Goal: Obtain resource: Download file/media

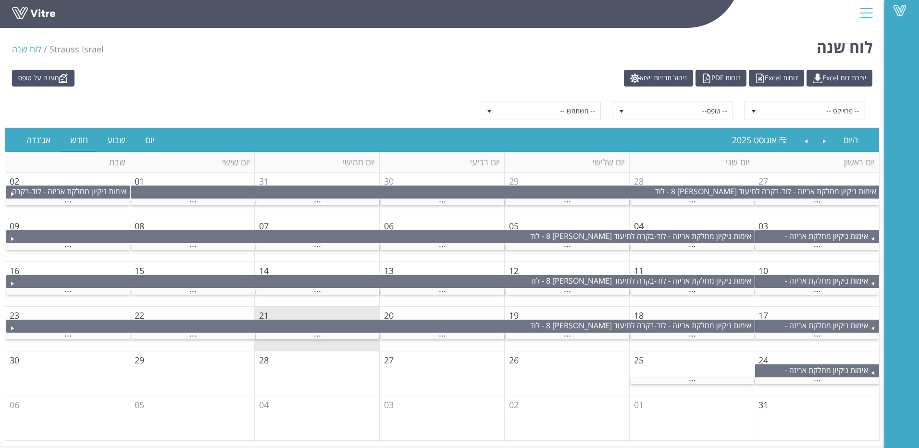
click at [673, 343] on td "18" at bounding box center [691, 329] width 125 height 45
click at [674, 337] on div "..." at bounding box center [691, 336] width 123 height 6
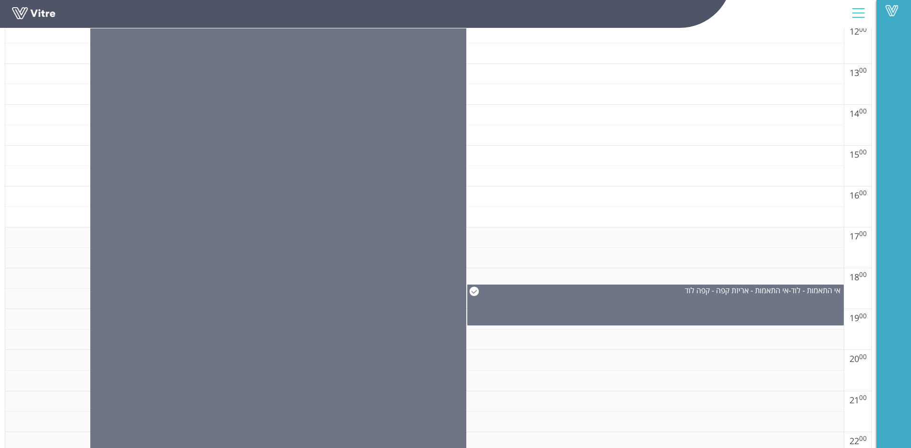
scroll to position [711, 0]
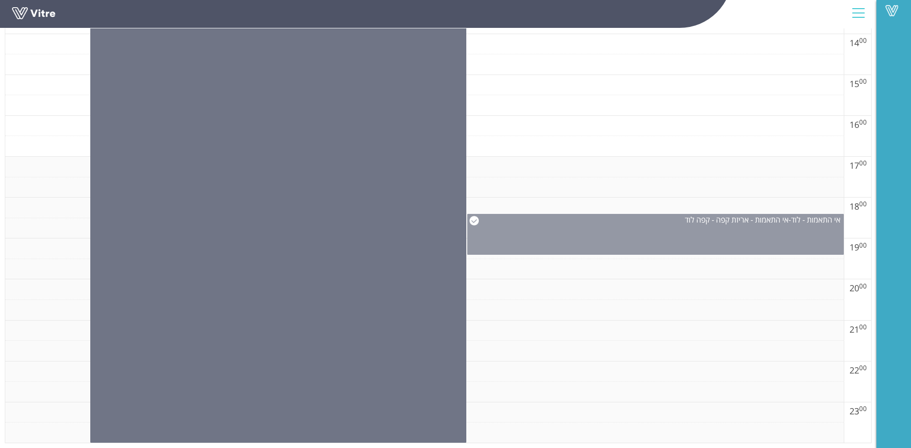
click at [689, 226] on div "אי התאמות - לוד - אי התאמות - אריזת קפה - קפה לוד" at bounding box center [655, 234] width 377 height 41
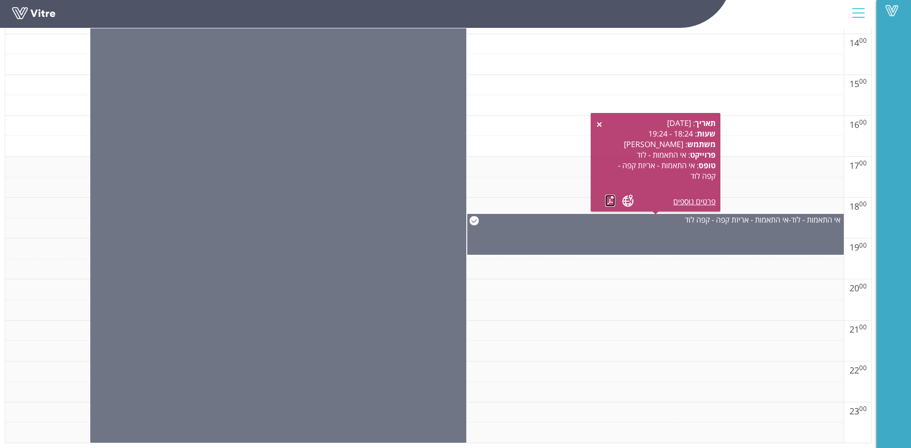
click at [611, 201] on link at bounding box center [610, 201] width 10 height 12
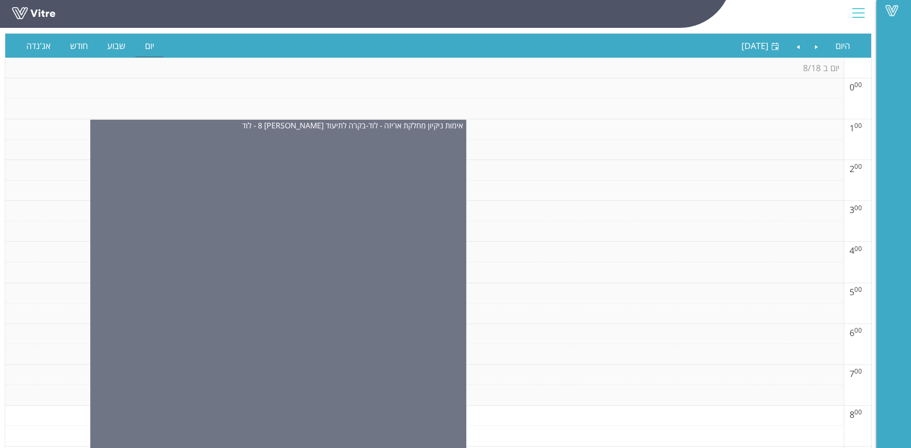
scroll to position [0, 0]
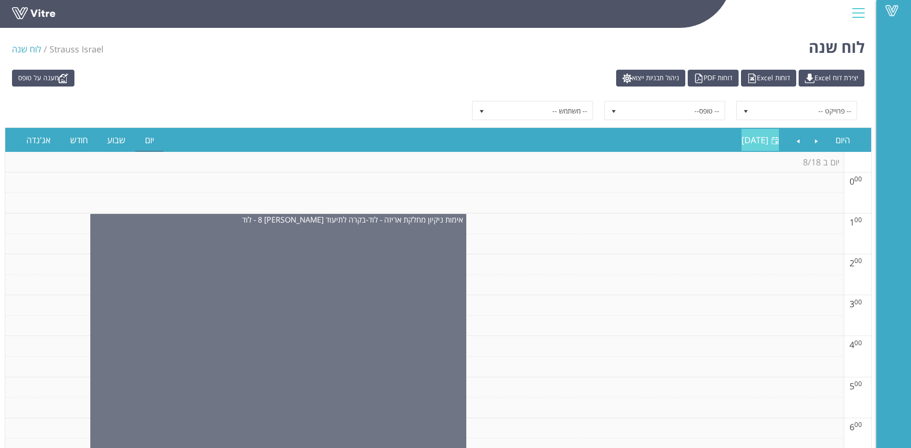
click at [742, 143] on span "[DATE]" at bounding box center [755, 140] width 27 height 12
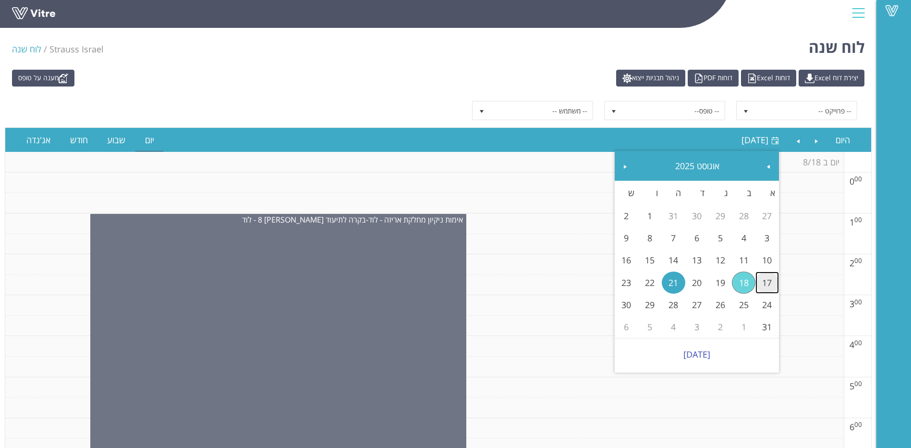
click at [762, 288] on link "17" at bounding box center [768, 282] width 24 height 22
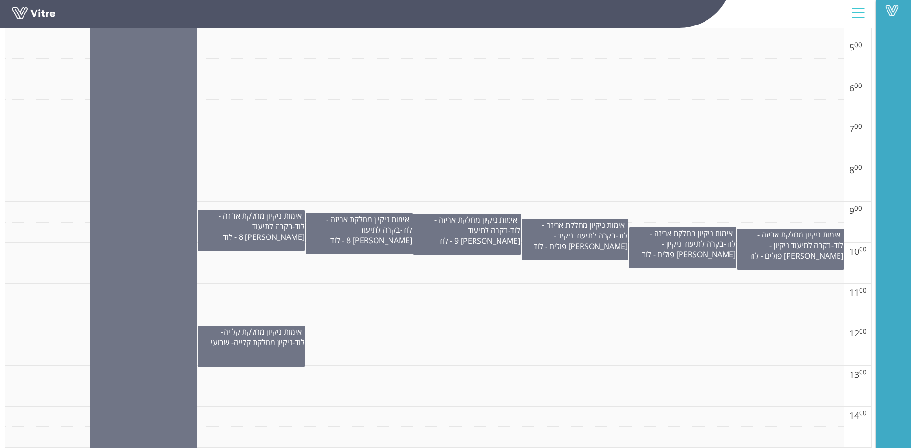
scroll to position [86, 0]
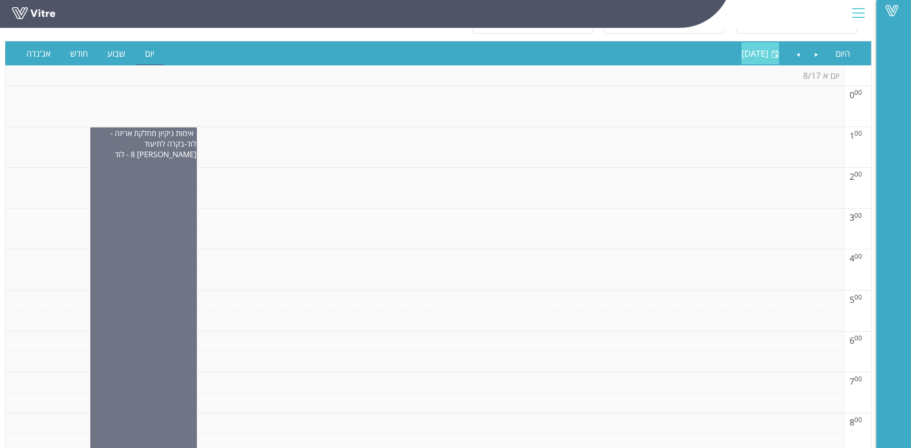
click at [742, 54] on span "[DATE]" at bounding box center [755, 54] width 27 height 12
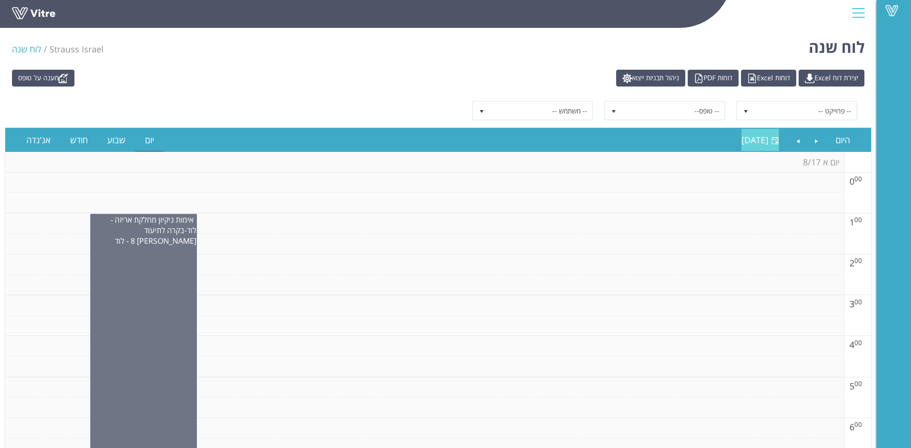
click at [742, 138] on span "יום ראשון 17 אוגוסט 2025" at bounding box center [755, 140] width 27 height 12
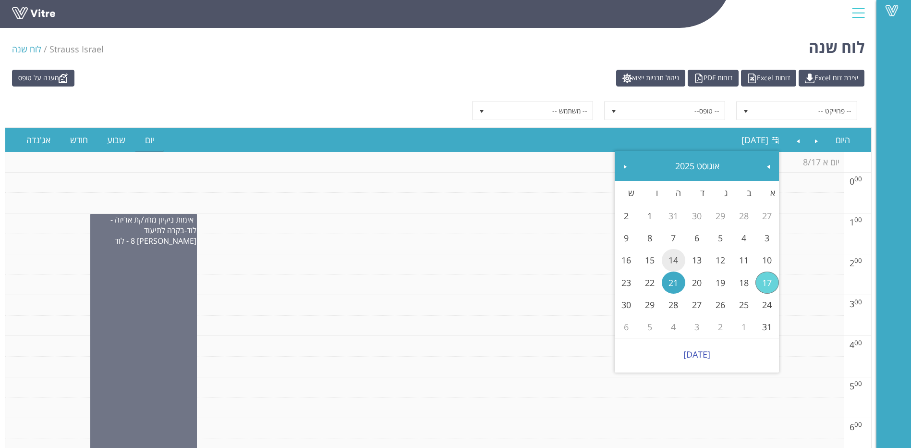
click at [680, 256] on link "14" at bounding box center [674, 260] width 24 height 22
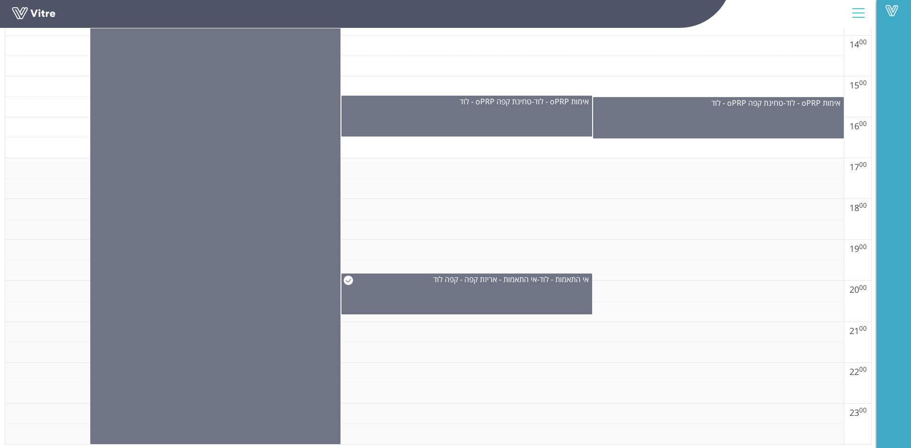
scroll to position [711, 0]
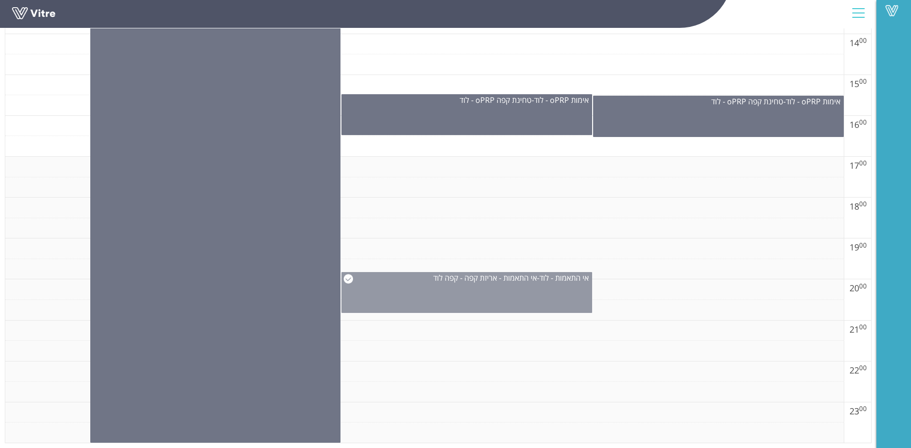
click at [433, 293] on div "אי התאמות - לוד - אי התאמות - אריזת קפה - קפה לוד" at bounding box center [467, 292] width 251 height 41
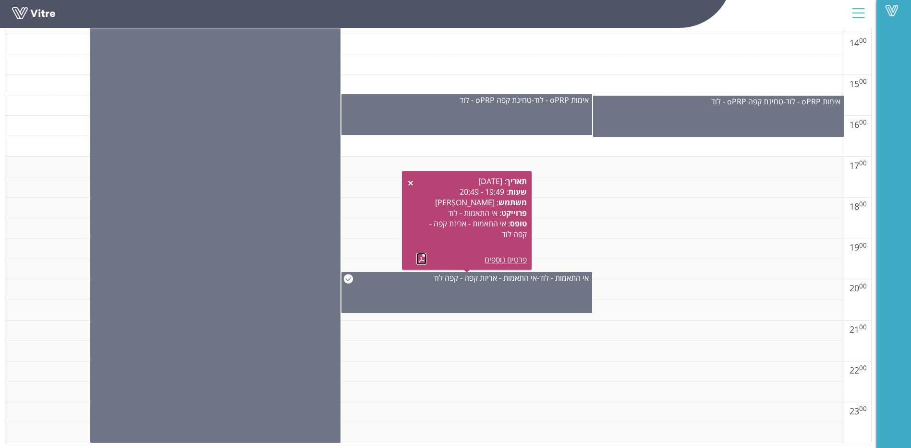
click at [418, 256] on link at bounding box center [422, 259] width 10 height 12
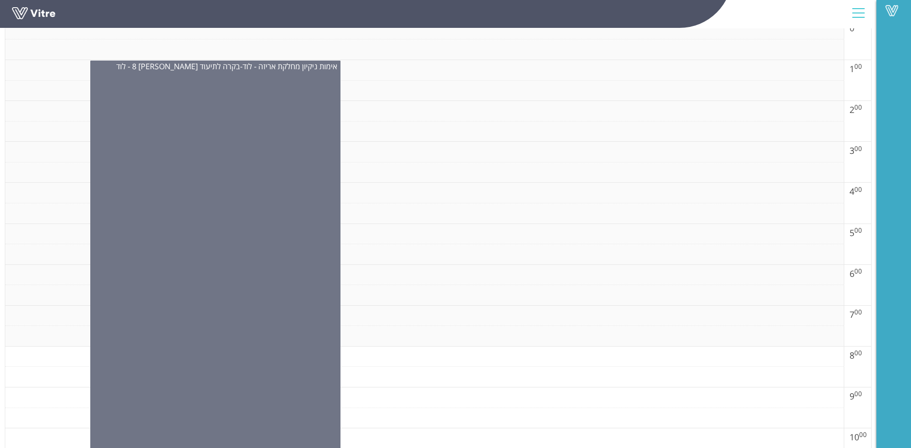
scroll to position [38, 0]
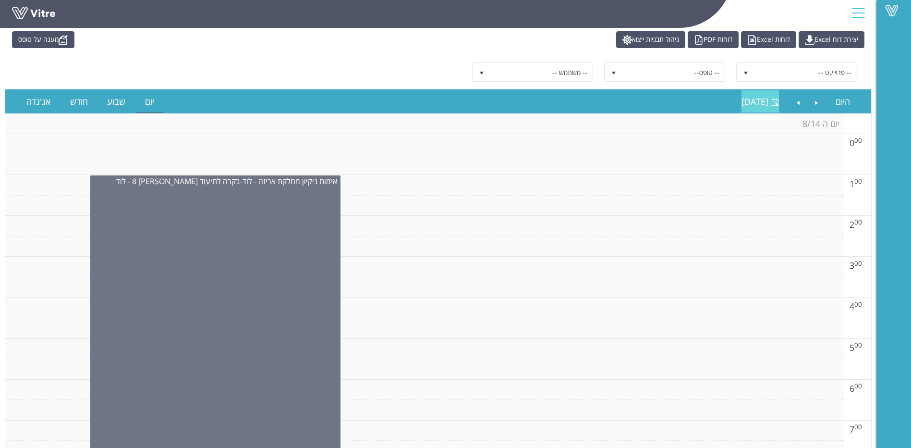
click at [742, 99] on span "יום חמישי 14 אוגוסט 2025" at bounding box center [755, 102] width 27 height 12
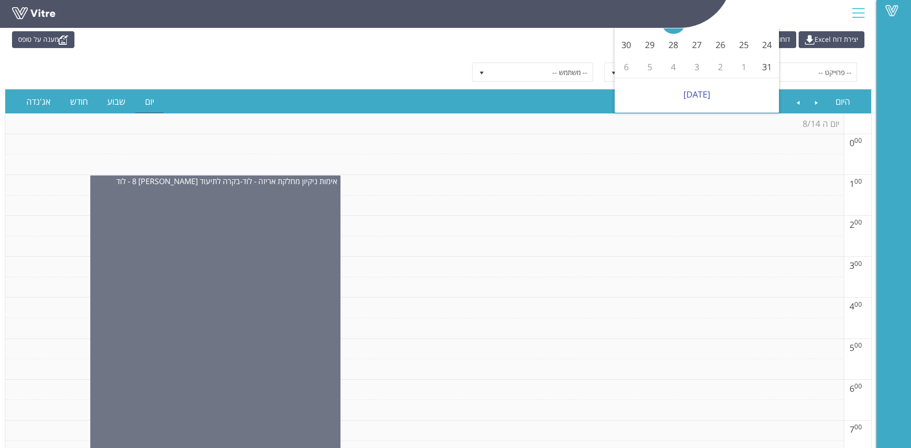
scroll to position [0, 0]
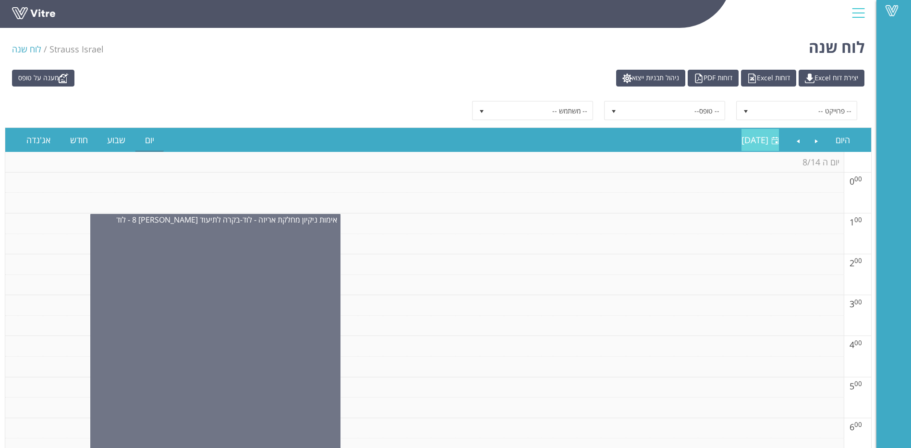
click at [742, 137] on span "יום חמישי 14 אוגוסט 2025" at bounding box center [755, 140] width 27 height 12
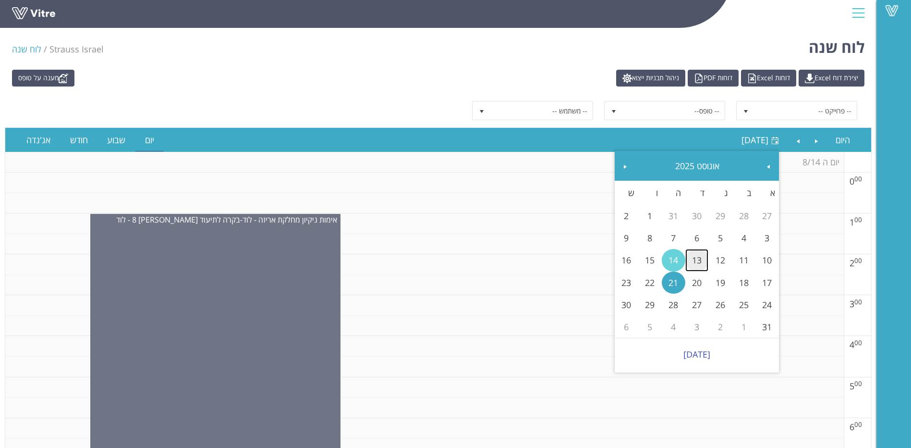
click at [692, 257] on link "13" at bounding box center [698, 260] width 24 height 22
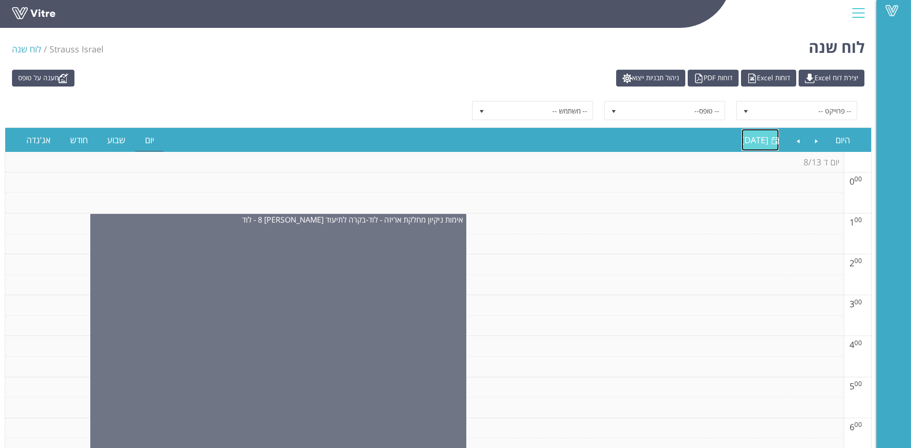
click at [742, 146] on link "13/08/2025 יום רביעי 13 אוגוסט 2025" at bounding box center [760, 140] width 37 height 22
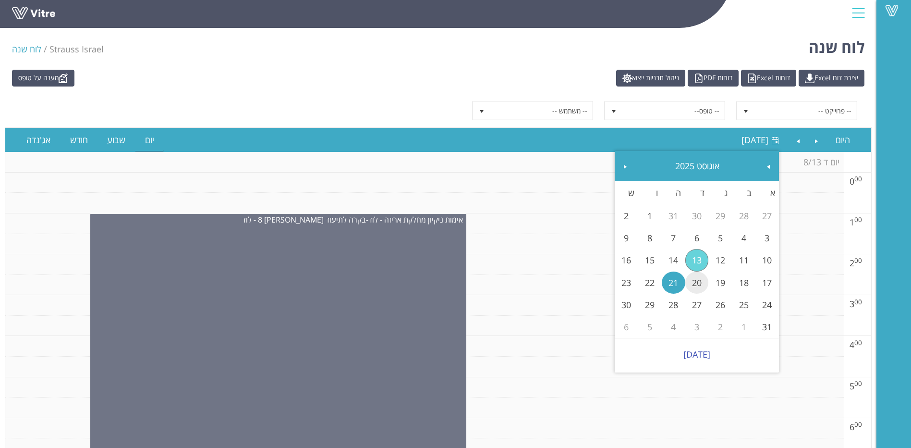
click at [693, 284] on link "20" at bounding box center [698, 282] width 24 height 22
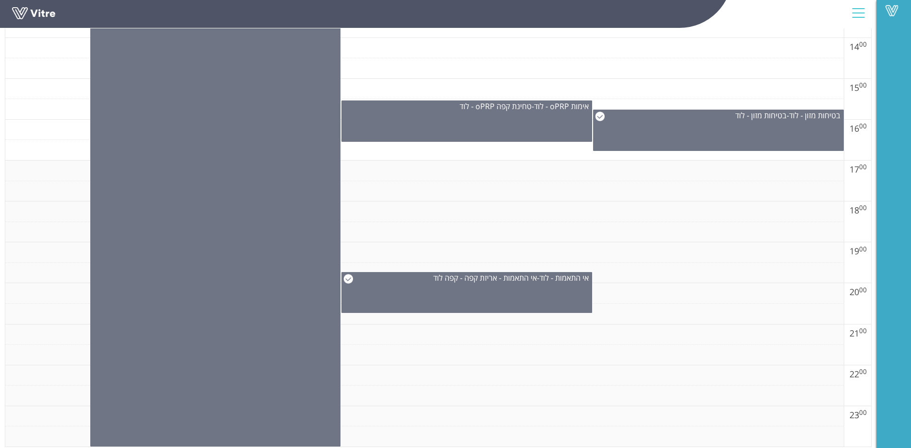
scroll to position [711, 0]
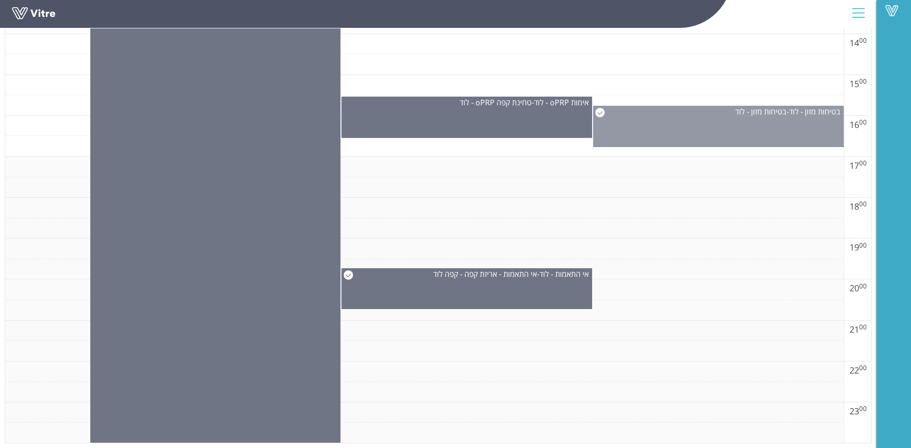
click at [669, 113] on div "בטיחות מזון - לוד - בטיחות מזון - לוד" at bounding box center [719, 111] width 250 height 11
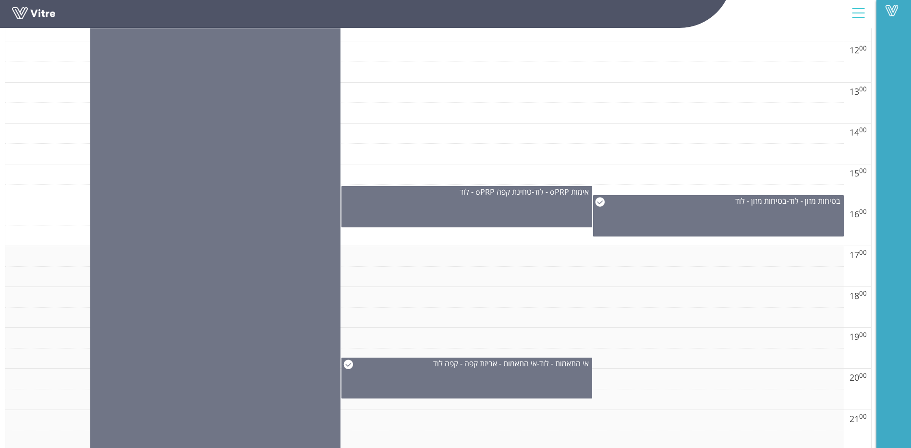
scroll to position [615, 0]
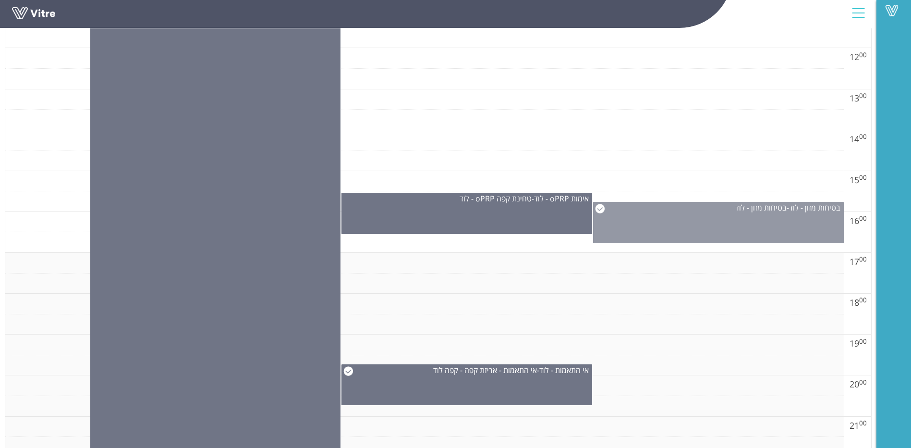
click at [673, 234] on div "בטיחות מזון - לוד - בטיחות מזון - לוד" at bounding box center [718, 222] width 251 height 41
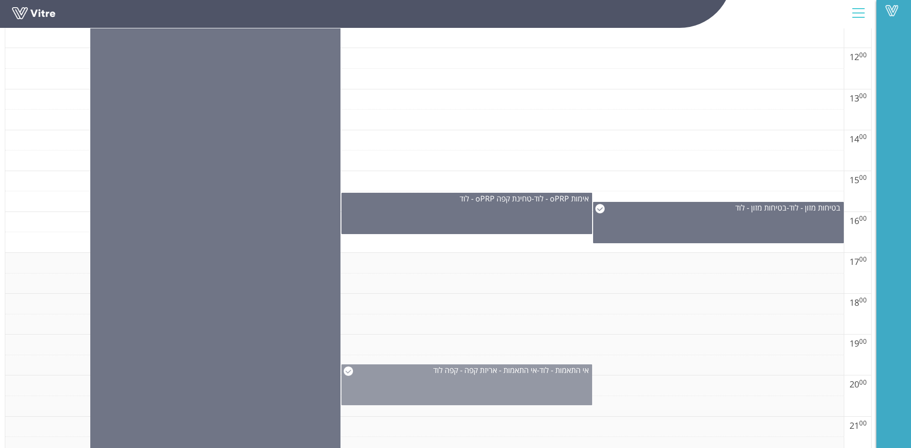
click at [510, 383] on div "אי התאמות - לוד - אי התאמות - אריזת קפה - קפה לוד" at bounding box center [467, 384] width 251 height 41
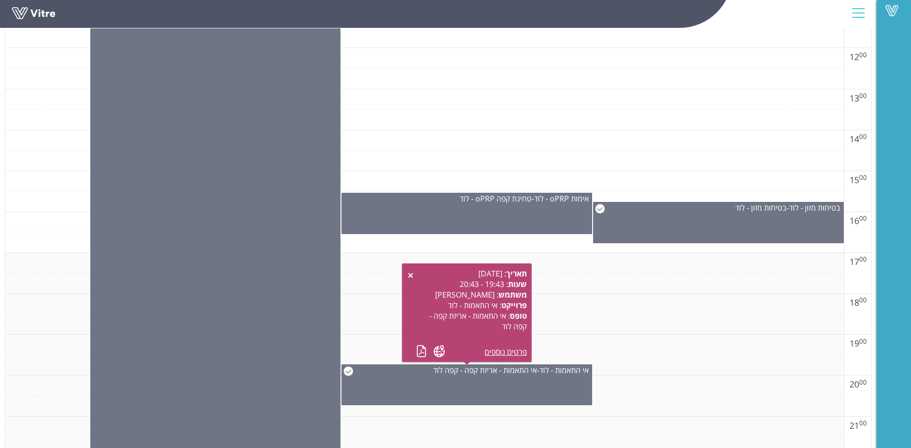
click at [416, 350] on div "תאריך : 20.08.2025 שעות : 19:43 - 20:43 משתמש : אריאל אורן פרוייקט : אי התאמות …" at bounding box center [467, 312] width 120 height 89
click at [419, 352] on link at bounding box center [422, 351] width 10 height 12
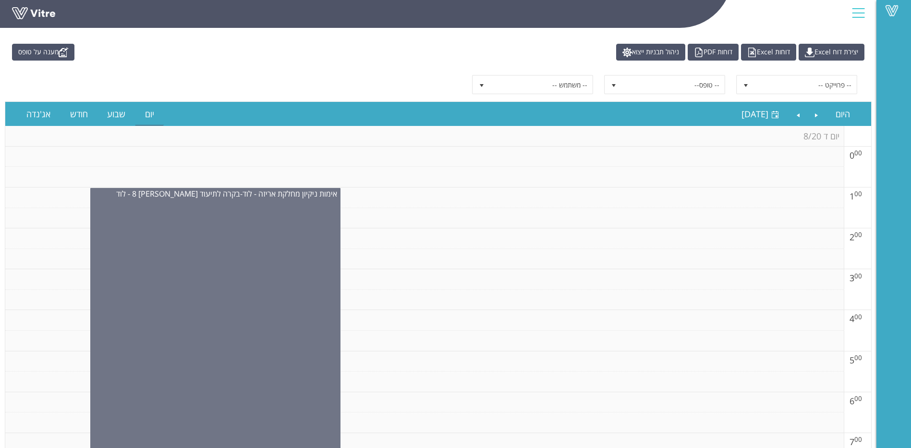
scroll to position [0, 0]
